Goal: Transaction & Acquisition: Obtain resource

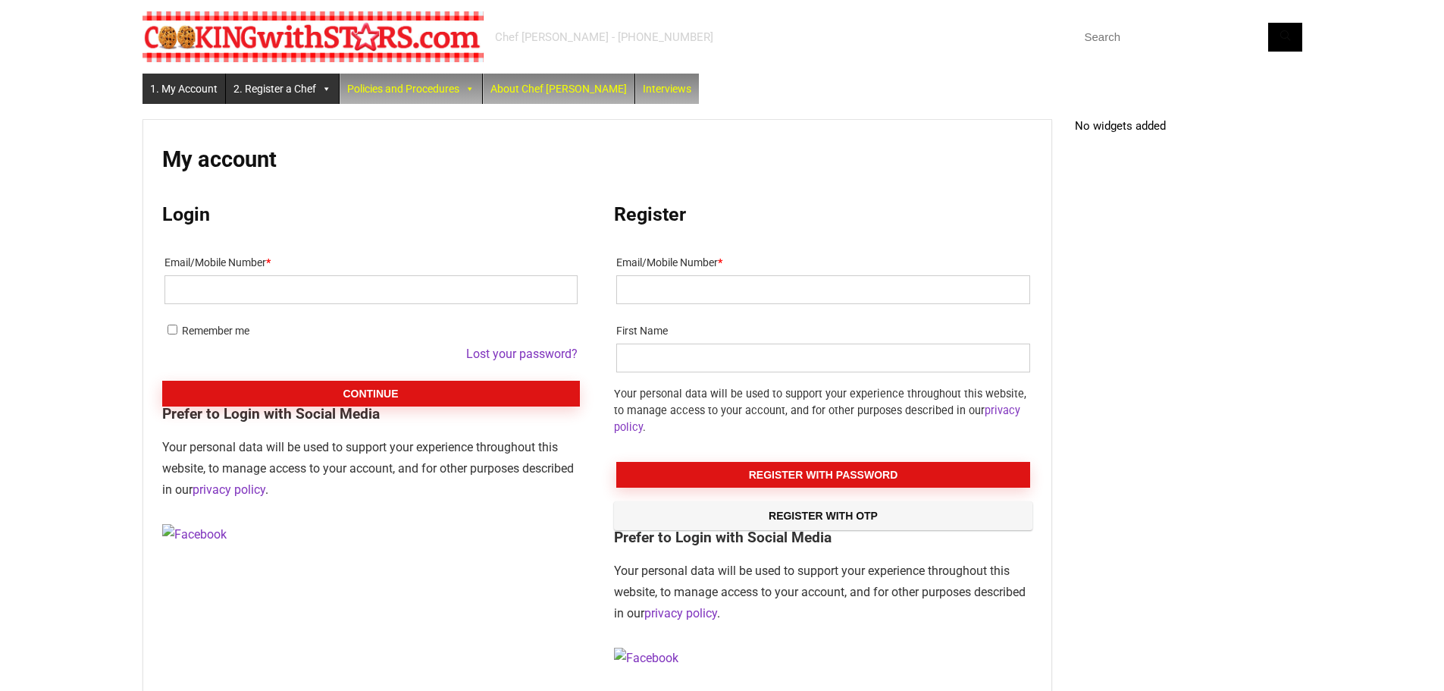
click at [296, 91] on link "2. Register a Chef" at bounding box center [282, 89] width 113 height 30
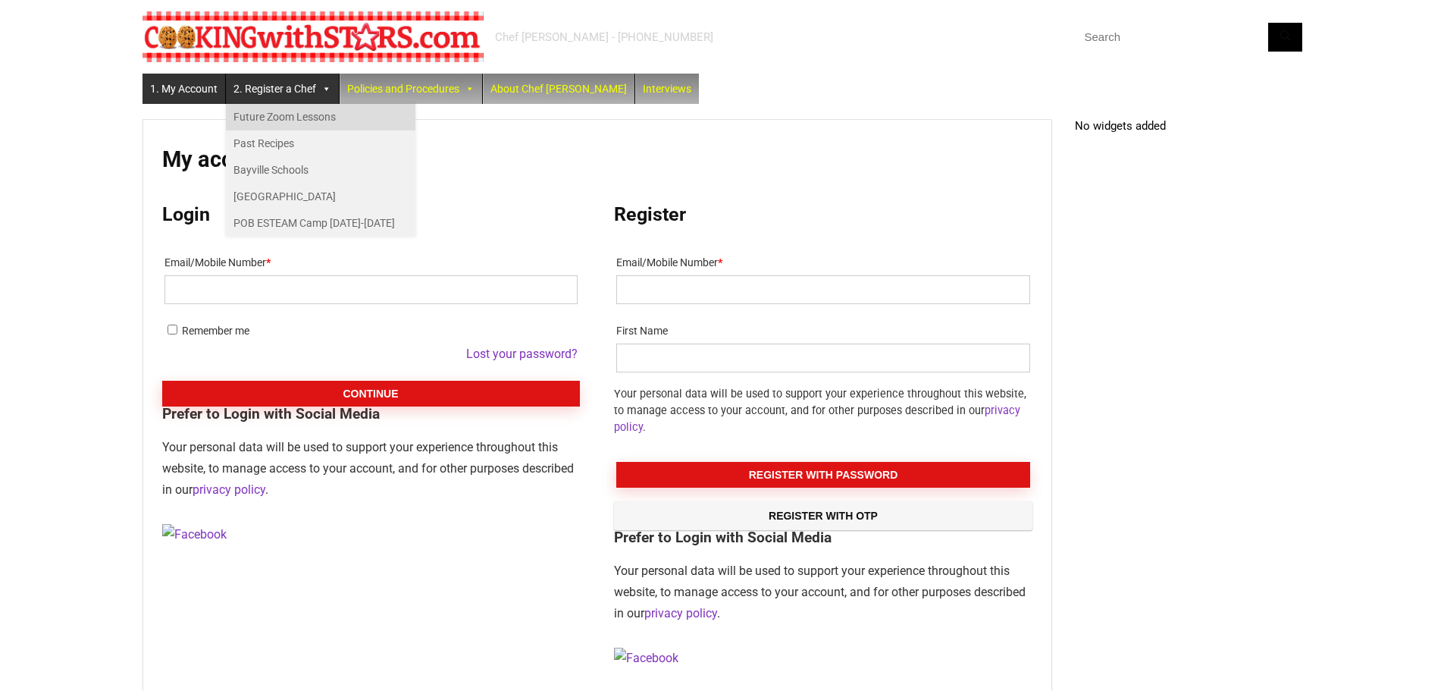
click at [299, 118] on link "Future Zoom Lessons" at bounding box center [321, 117] width 190 height 27
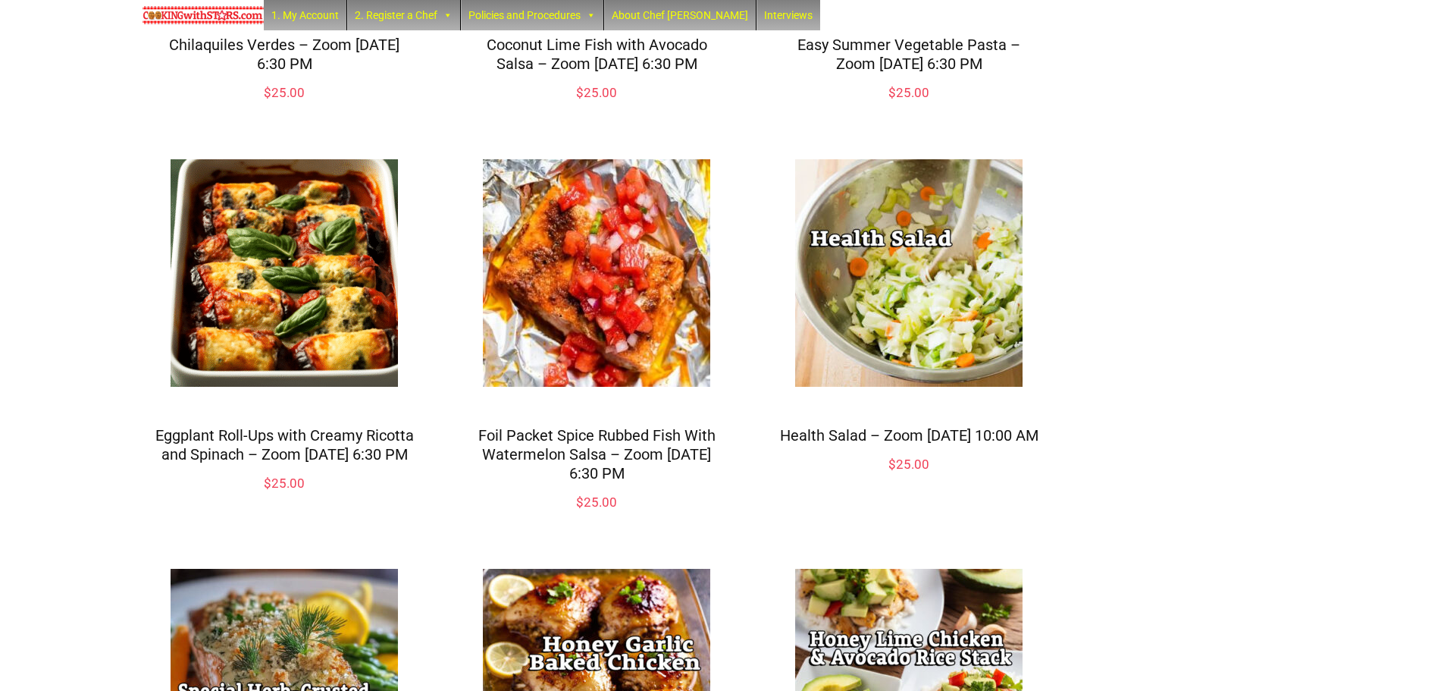
scroll to position [1278, 0]
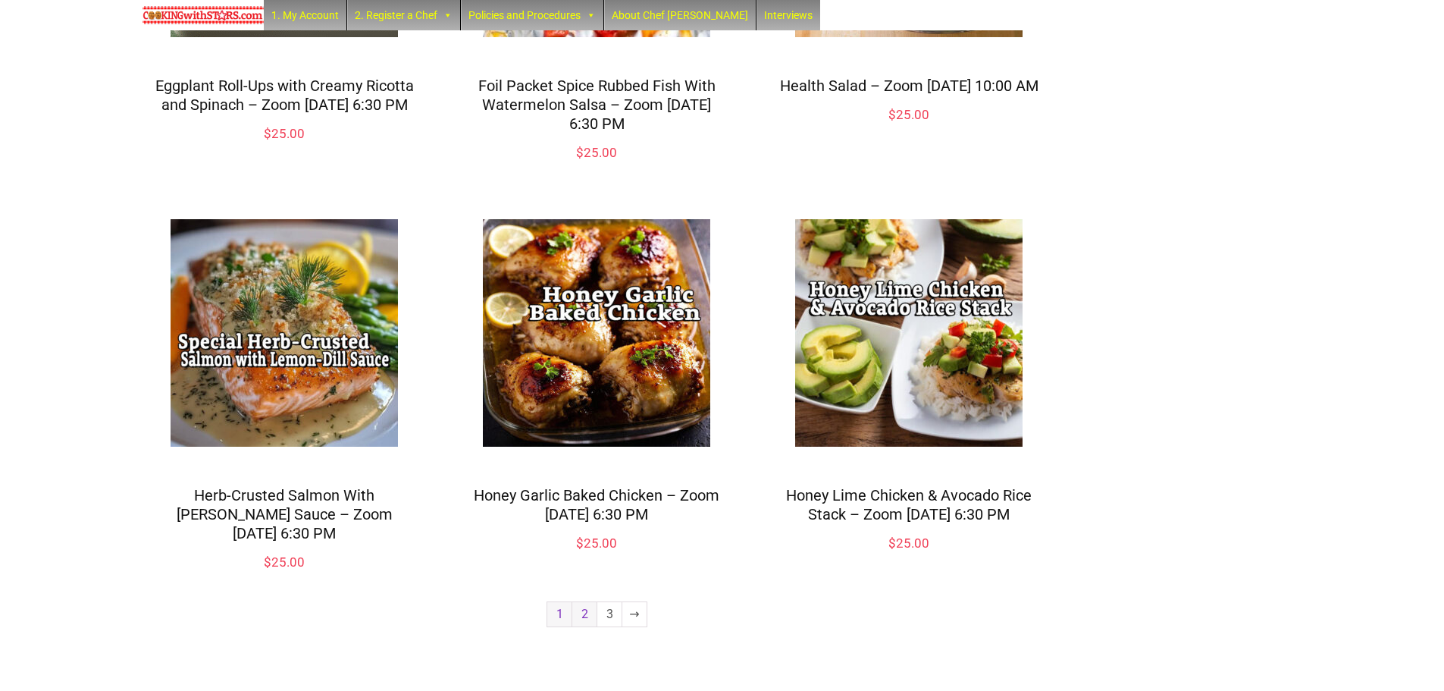
click at [589, 614] on link "2" at bounding box center [584, 614] width 24 height 24
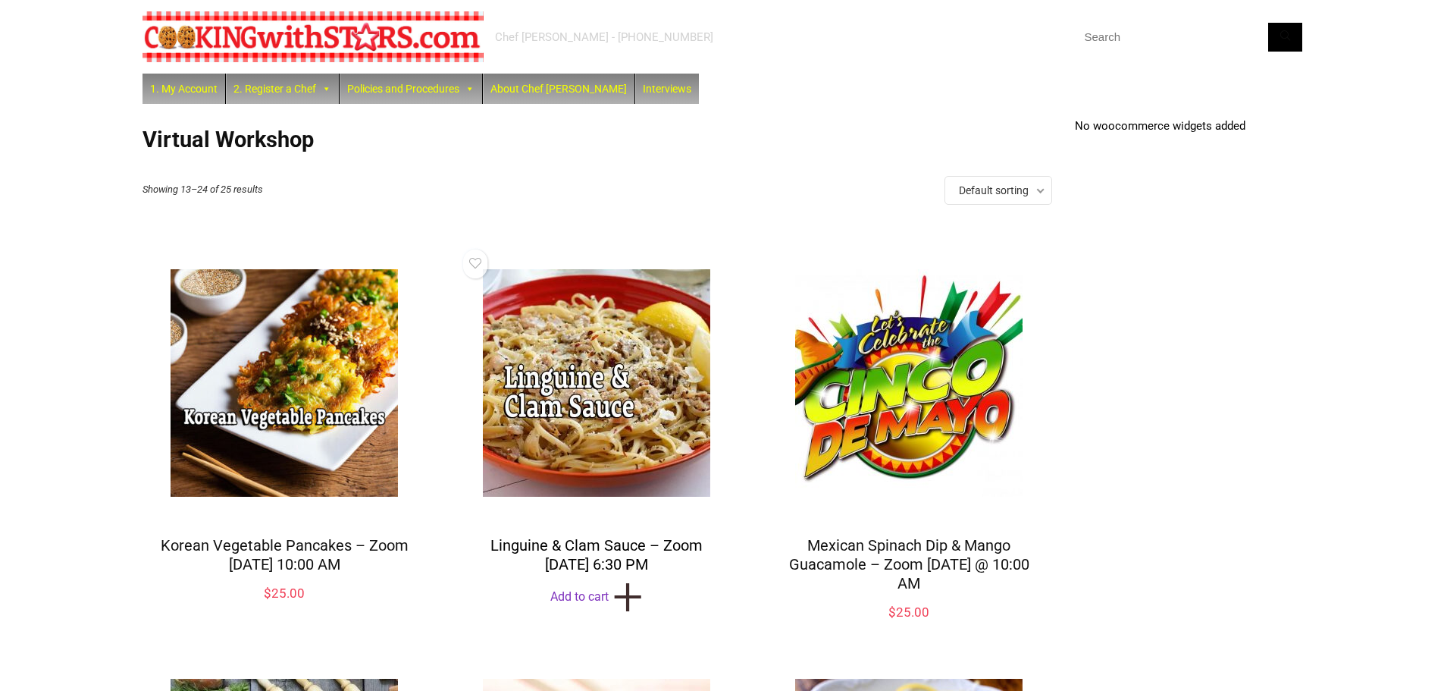
click at [594, 542] on link "Linguine & Clam Sauce – Zoom [DATE] 6:30 PM" at bounding box center [596, 554] width 212 height 37
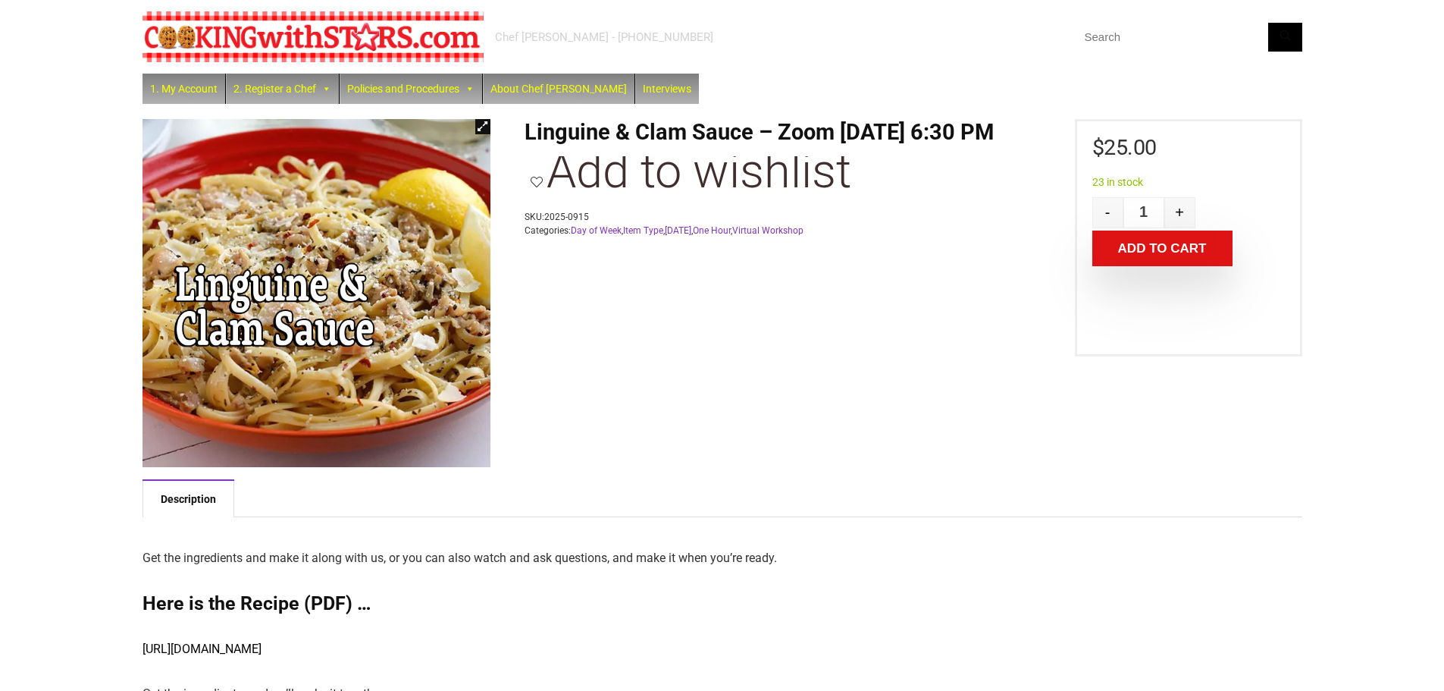
click at [262, 650] on link "https://cookingwithstars.com/files/Linguine&ClamSauce.pdf" at bounding box center [202, 648] width 119 height 14
